Goal: Information Seeking & Learning: Learn about a topic

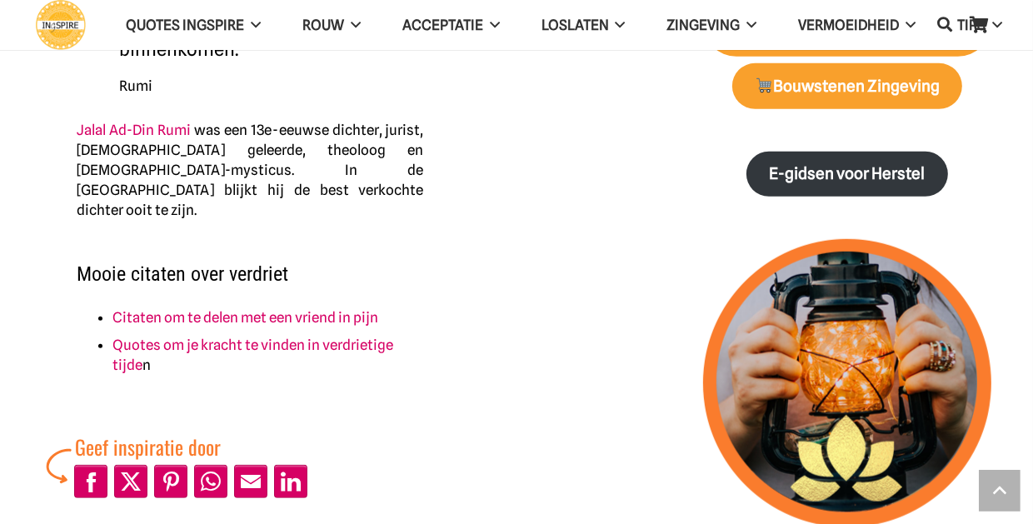
scroll to position [919, 0]
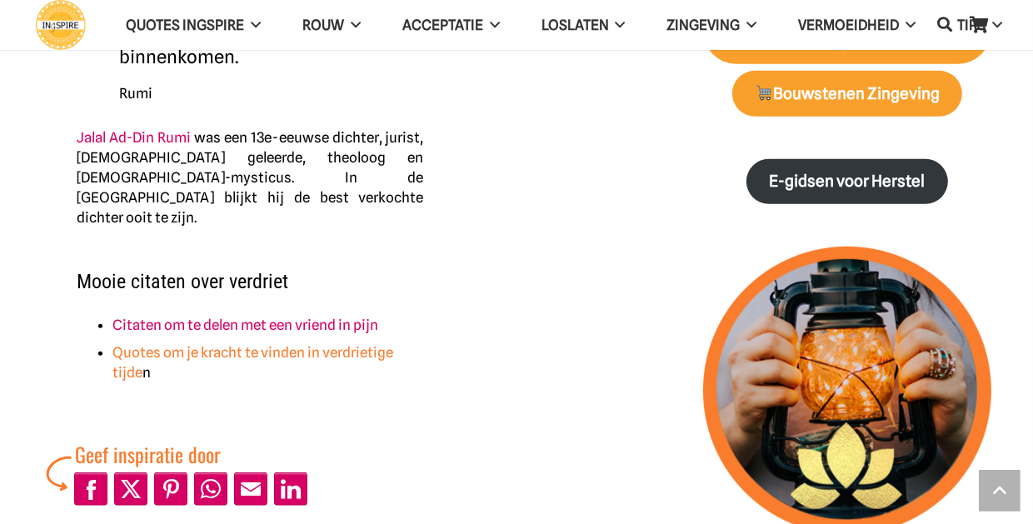
click at [239, 344] on link "Quotes om je kracht te vinden in verdrietige tijde" at bounding box center [252, 362] width 281 height 37
